Goal: Information Seeking & Learning: Learn about a topic

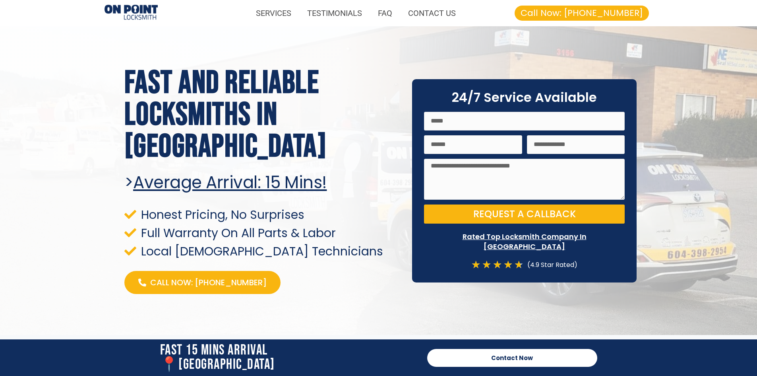
click at [305, 246] on span "Local [DEMOGRAPHIC_DATA] Technicians" at bounding box center [261, 251] width 244 height 11
click at [283, 16] on link "SERVICES" at bounding box center [273, 13] width 51 height 18
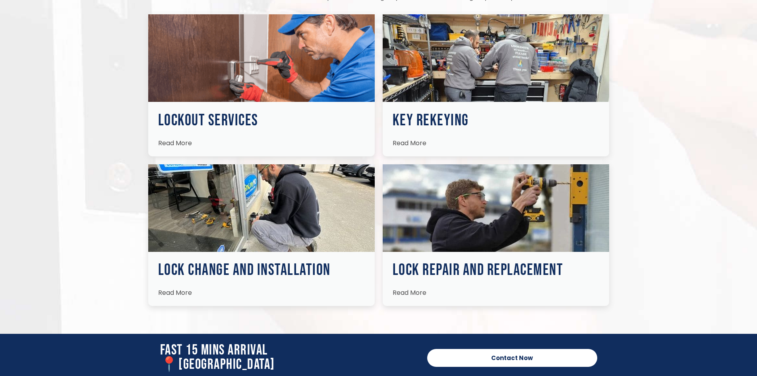
scroll to position [1169, 0]
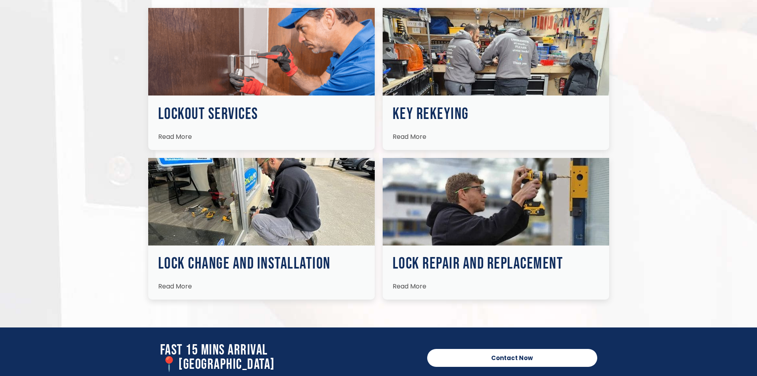
click at [239, 116] on h3 "Lockout Services" at bounding box center [261, 114] width 207 height 16
click at [189, 136] on span "Read More" at bounding box center [175, 136] width 34 height 9
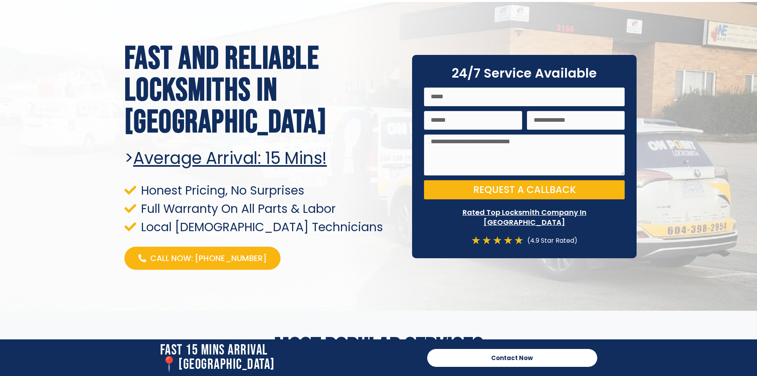
scroll to position [0, 0]
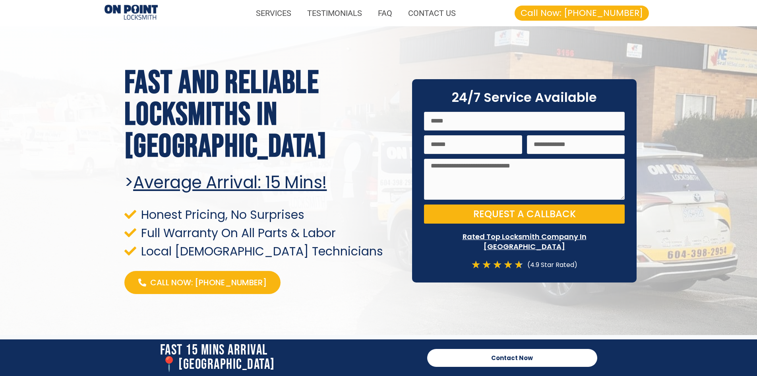
click at [222, 42] on div "Fast and Reliable Locksmiths In [GEOGRAPHIC_DATA] > Average arrival: 15 Mins! H…" at bounding box center [378, 180] width 517 height 278
click at [477, 15] on div "Call Now: [PHONE_NUMBER]" at bounding box center [561, 13] width 178 height 15
click at [417, 46] on div "Fast and Reliable Locksmiths In [GEOGRAPHIC_DATA] > Average arrival: 15 Mins! H…" at bounding box center [378, 180] width 517 height 278
click at [381, 37] on div at bounding box center [378, 180] width 757 height 309
